Goal: Find specific page/section: Find specific page/section

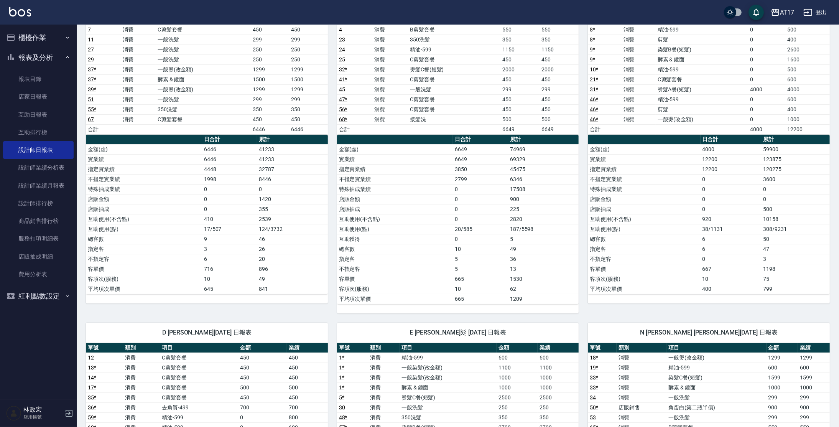
scroll to position [10, 0]
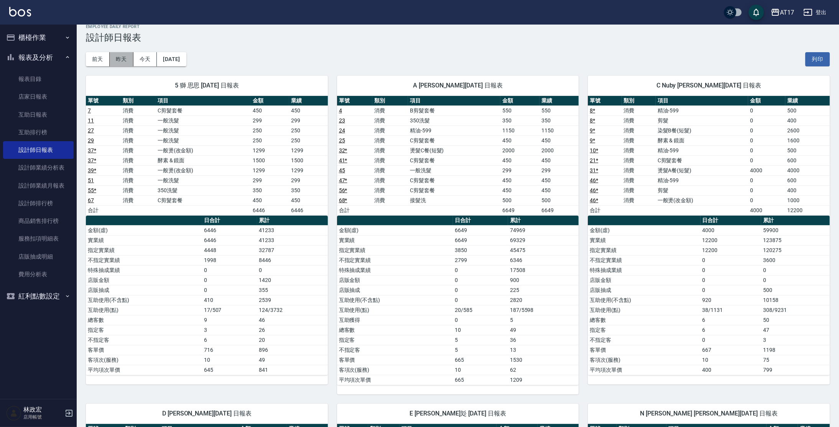
click at [124, 59] on button "昨天" at bounding box center [122, 59] width 24 height 14
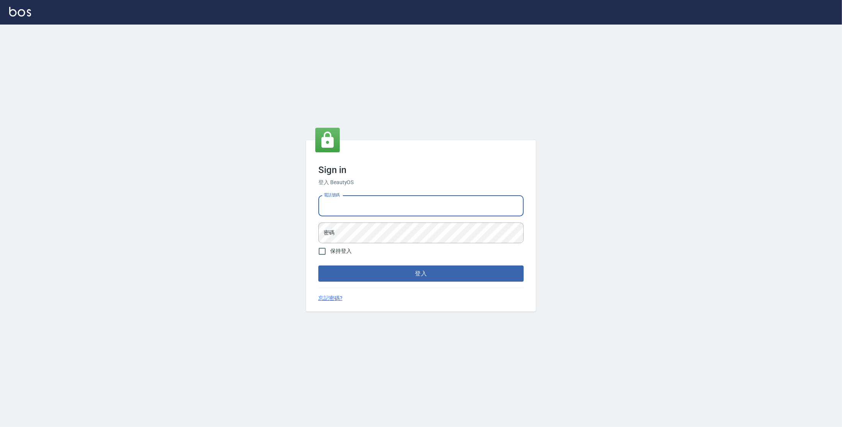
click at [411, 205] on input "電話號碼" at bounding box center [421, 205] width 205 height 21
type input "0977380821"
drag, startPoint x: 324, startPoint y: 207, endPoint x: 370, endPoint y: 212, distance: 45.9
click at [370, 212] on input "0977380821" at bounding box center [421, 205] width 205 height 21
click at [319, 265] on button "登入" at bounding box center [421, 273] width 205 height 16
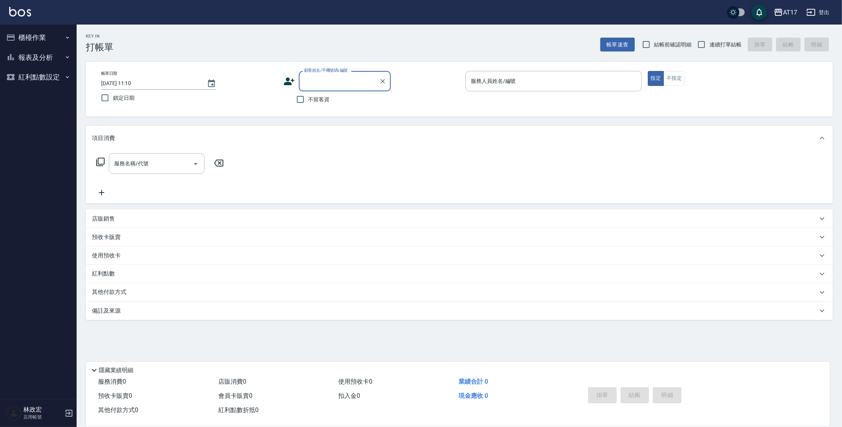
click at [47, 58] on button "報表及分析" at bounding box center [38, 58] width 71 height 20
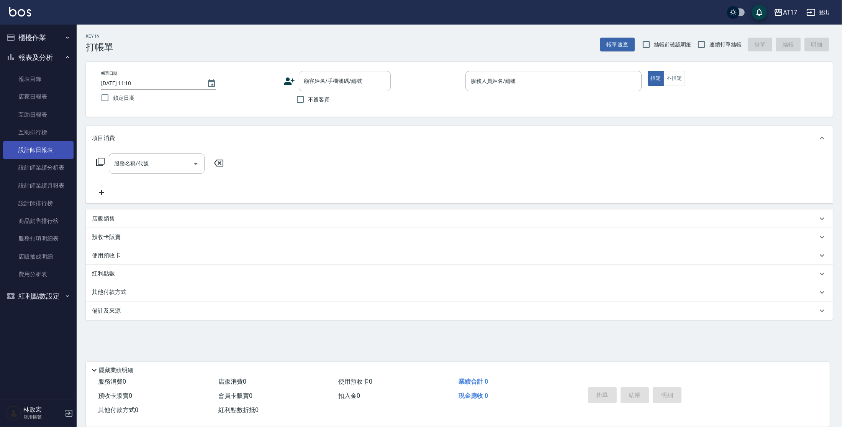
click at [53, 152] on link "設計師日報表" at bounding box center [38, 150] width 71 height 18
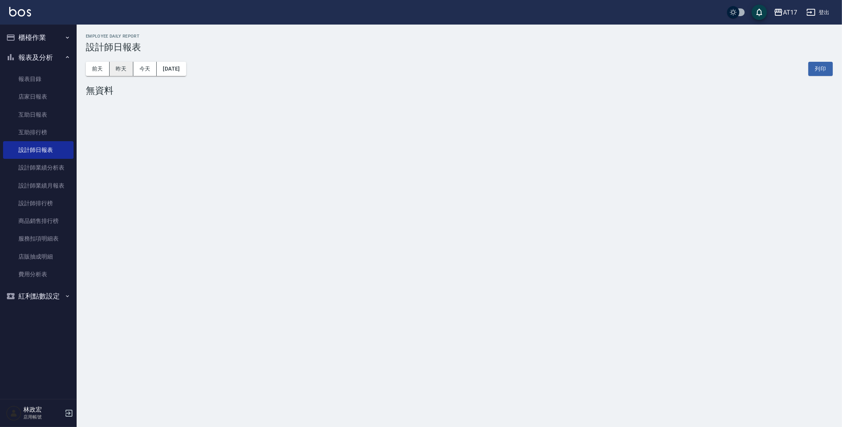
click at [126, 69] on button "昨天" at bounding box center [122, 69] width 24 height 14
